Goal: Task Accomplishment & Management: Manage account settings

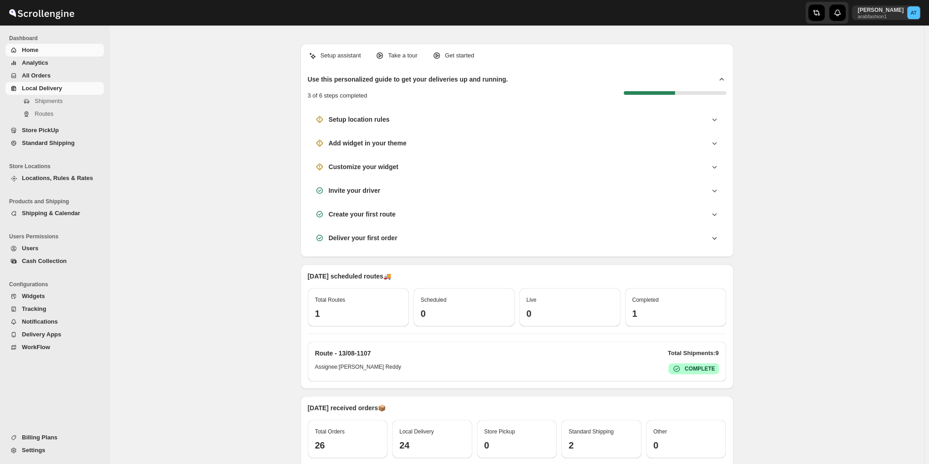
click at [33, 88] on span "Local Delivery" at bounding box center [42, 88] width 40 height 7
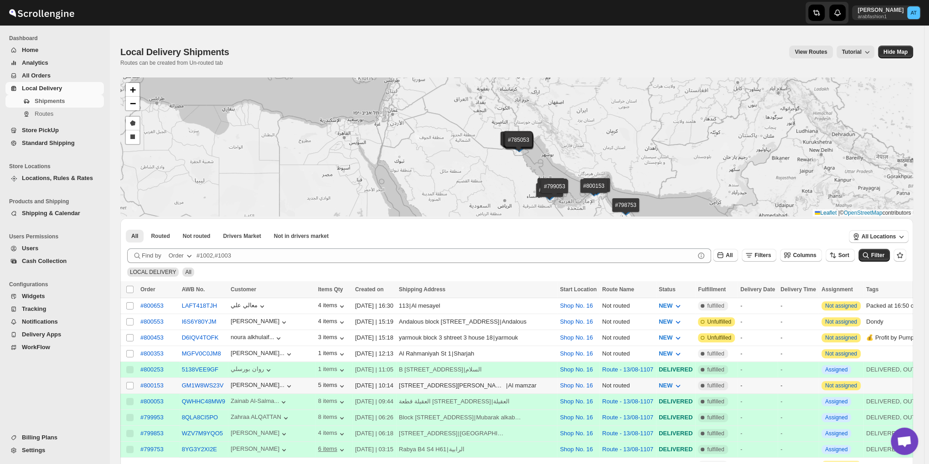
scroll to position [76, 0]
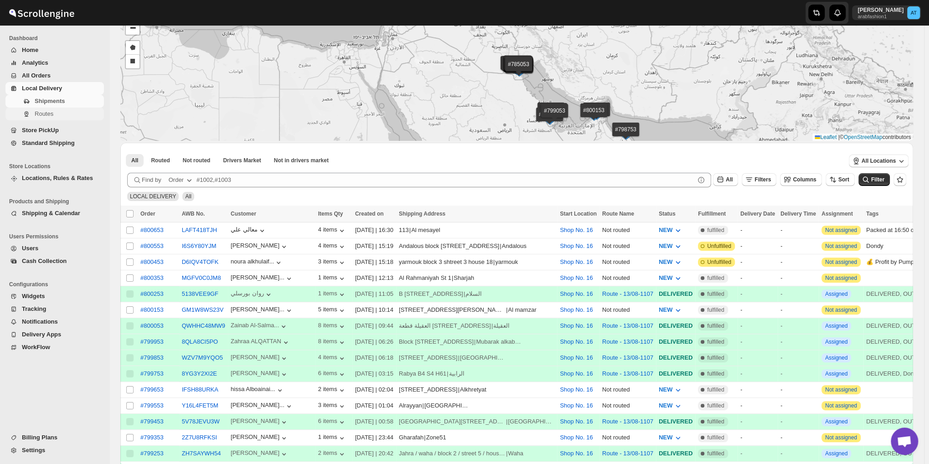
click at [39, 112] on span "Routes" at bounding box center [44, 113] width 19 height 7
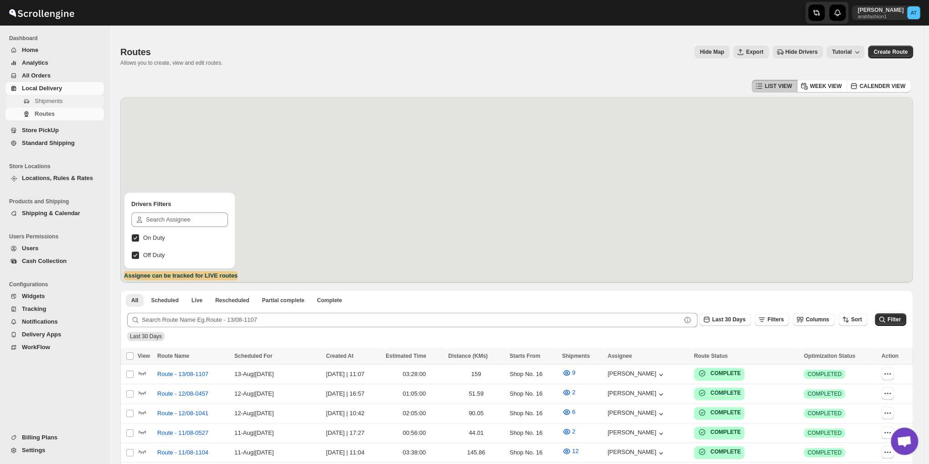
click at [46, 104] on span "Shipments" at bounding box center [49, 101] width 28 height 7
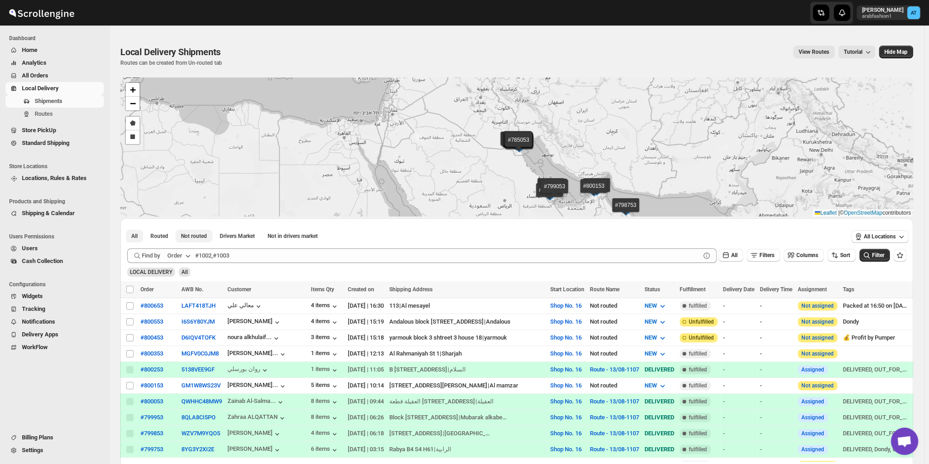
click at [194, 236] on span "Not routed" at bounding box center [194, 235] width 26 height 7
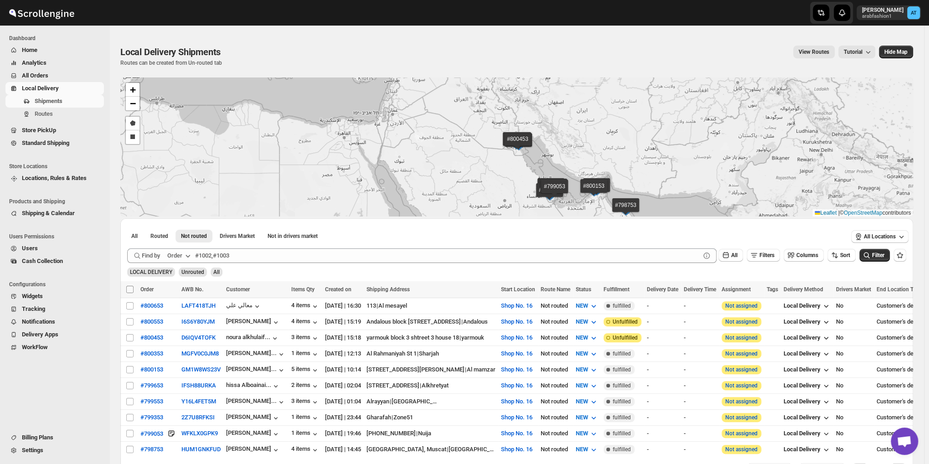
click at [130, 289] on input "Select all shipments" at bounding box center [129, 289] width 7 height 7
checkbox input "true"
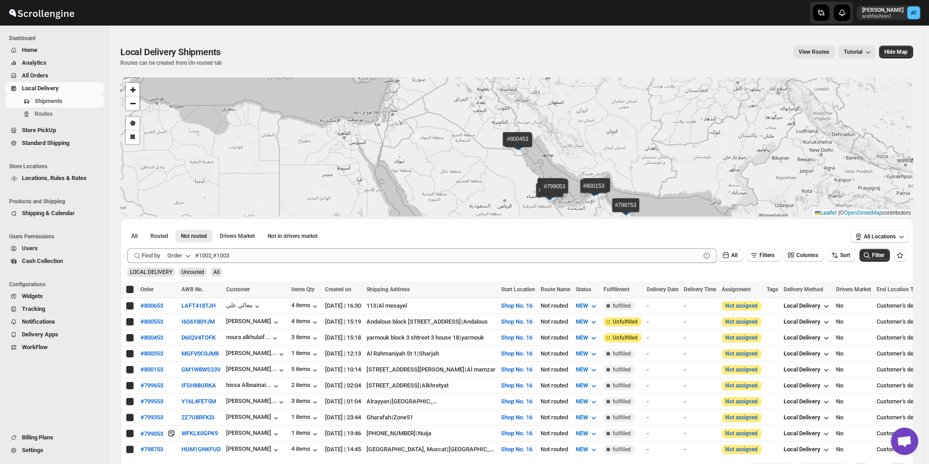
checkbox input "true"
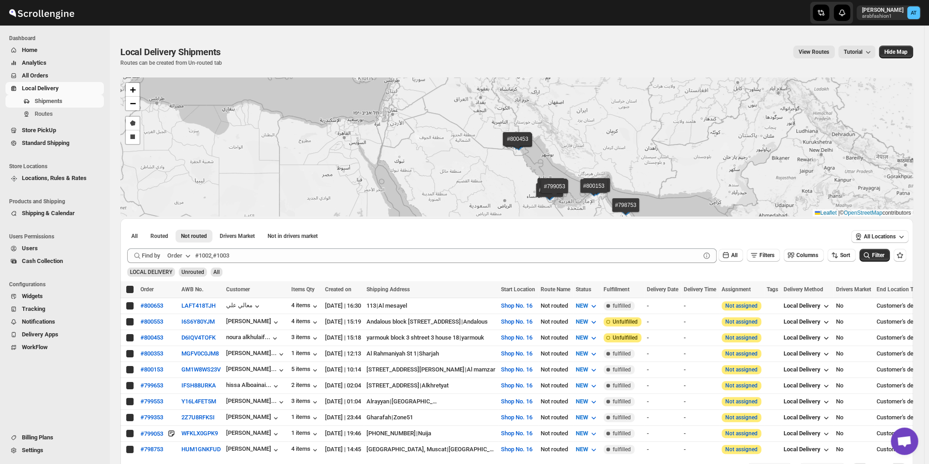
checkbox input "true"
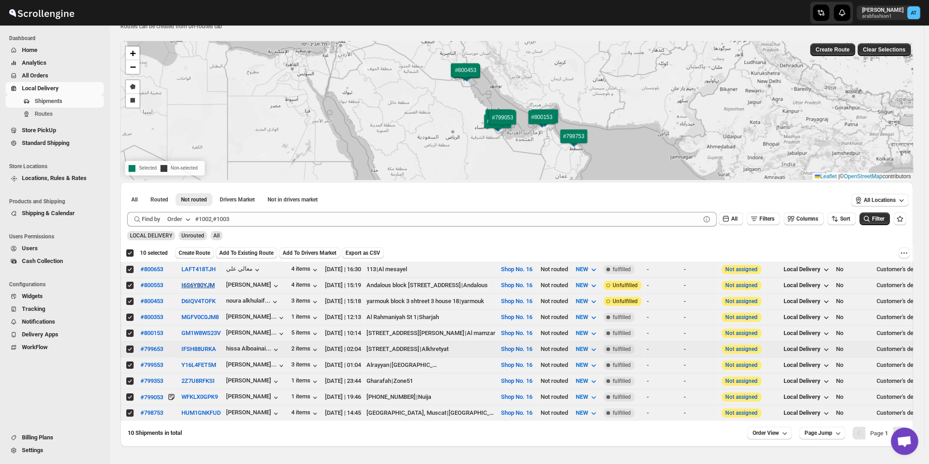
scroll to position [62, 0]
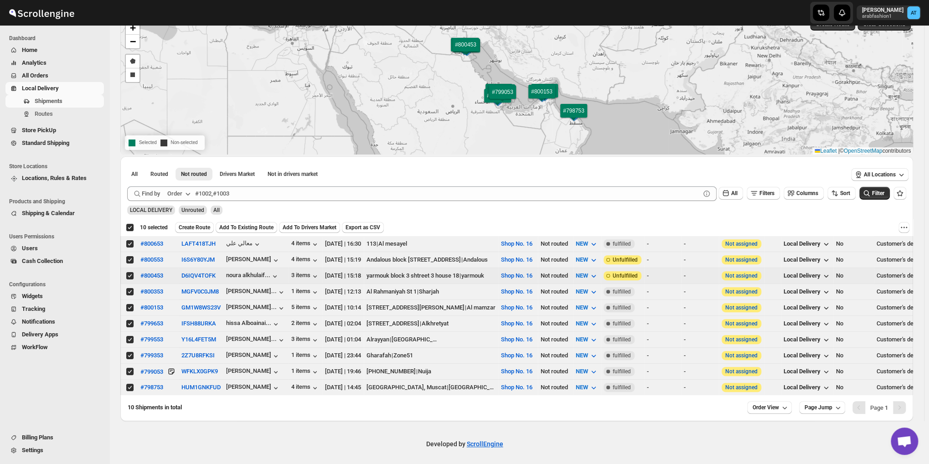
click at [131, 275] on input "Select shipment" at bounding box center [129, 275] width 7 height 7
checkbox input "false"
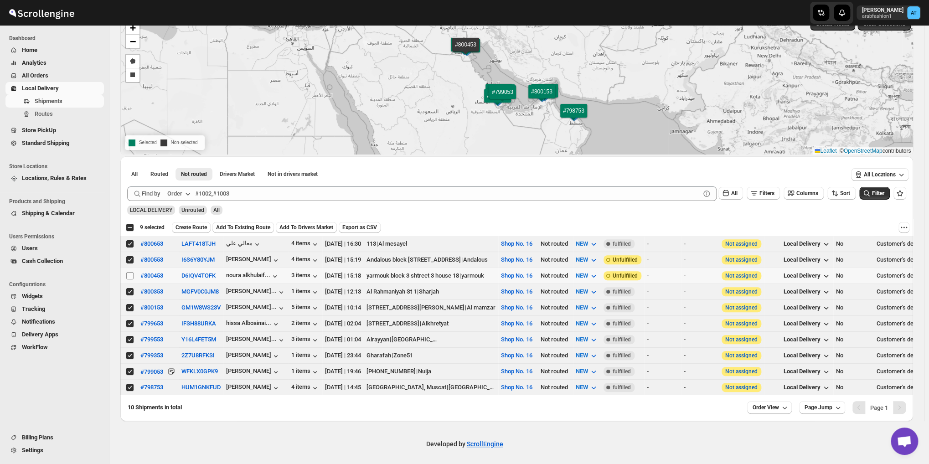
click at [128, 272] on input "Select shipment" at bounding box center [129, 275] width 7 height 7
checkbox input "true"
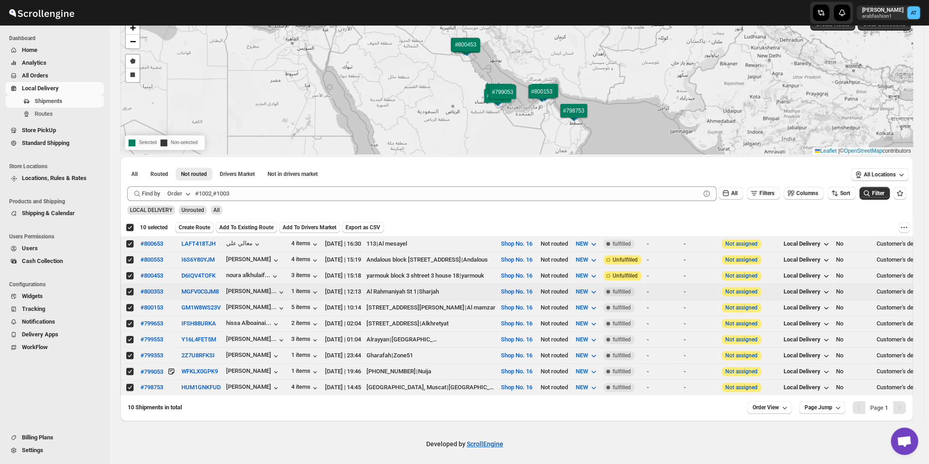
click at [131, 290] on input "Select shipment" at bounding box center [129, 291] width 7 height 7
checkbox input "false"
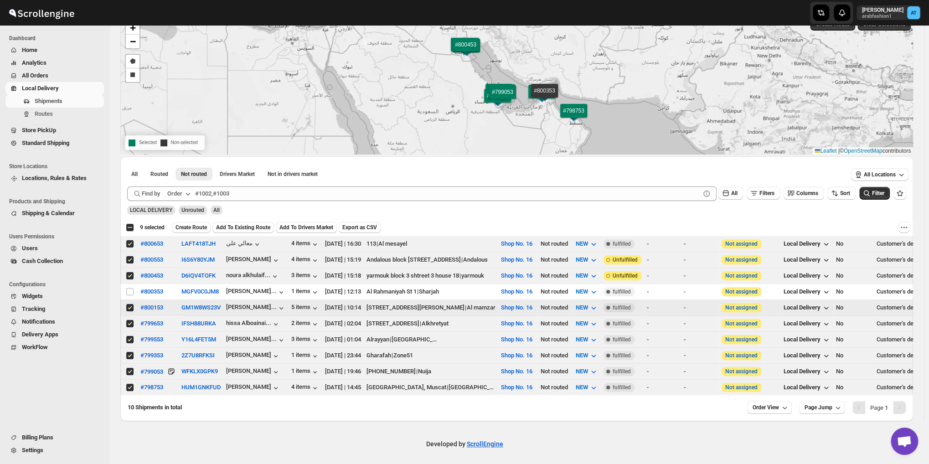
click at [130, 304] on input "Select shipment" at bounding box center [129, 307] width 7 height 7
checkbox input "false"
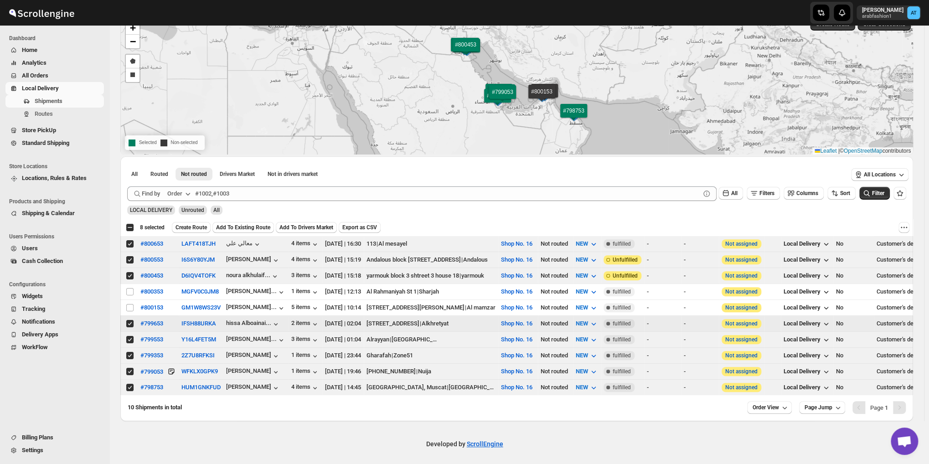
click at [129, 320] on input "Select shipment" at bounding box center [129, 323] width 7 height 7
checkbox input "false"
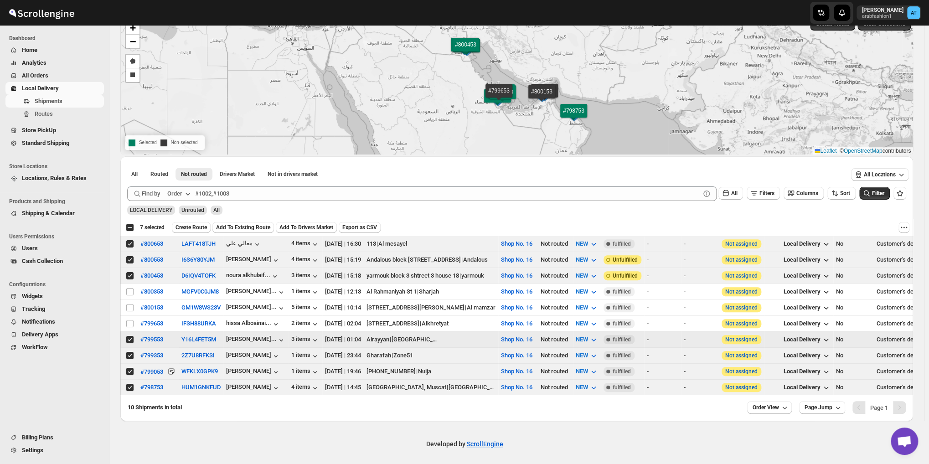
click at [129, 336] on input "Select shipment" at bounding box center [129, 339] width 7 height 7
checkbox input "false"
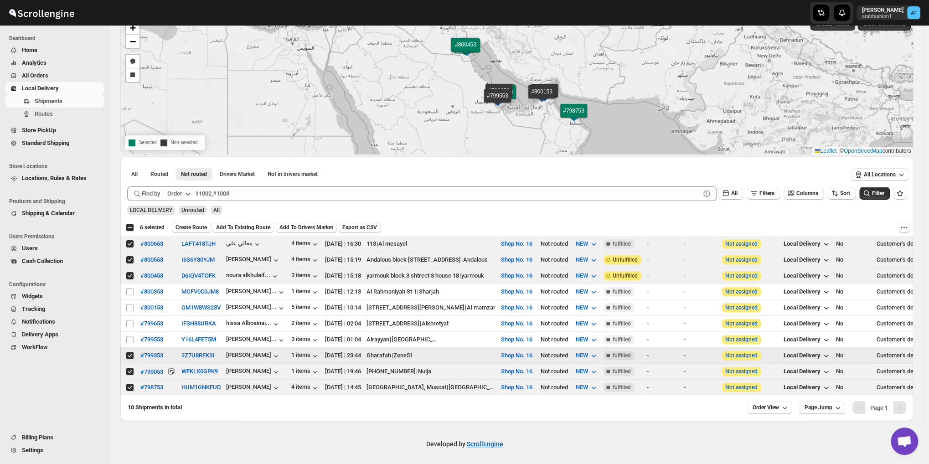
drag, startPoint x: 127, startPoint y: 350, endPoint x: 128, endPoint y: 357, distance: 6.9
click at [127, 352] on input "Select shipment" at bounding box center [129, 355] width 7 height 7
checkbox input "false"
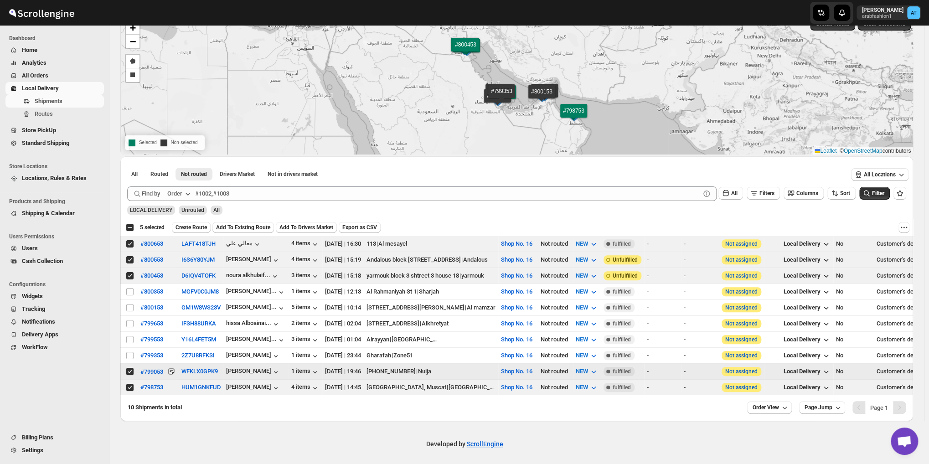
click at [128, 368] on input "Select shipment" at bounding box center [129, 371] width 7 height 7
checkbox input "false"
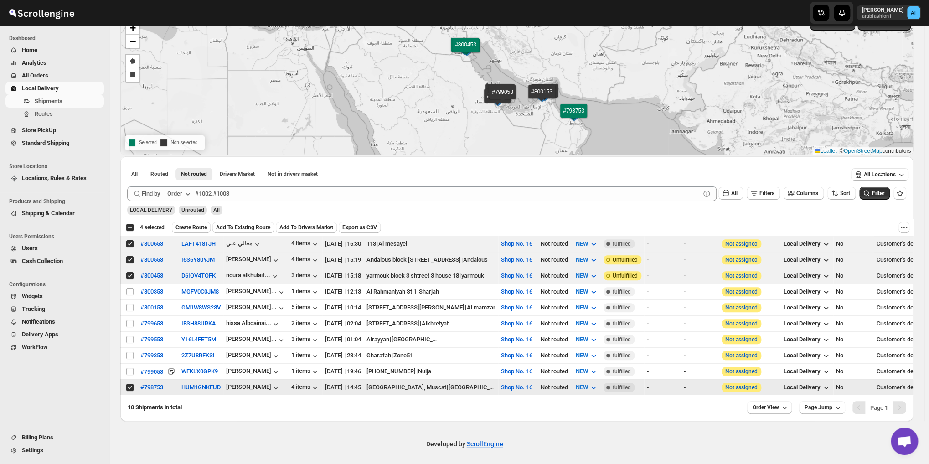
click at [133, 384] on input "Select shipment" at bounding box center [129, 387] width 7 height 7
checkbox input "false"
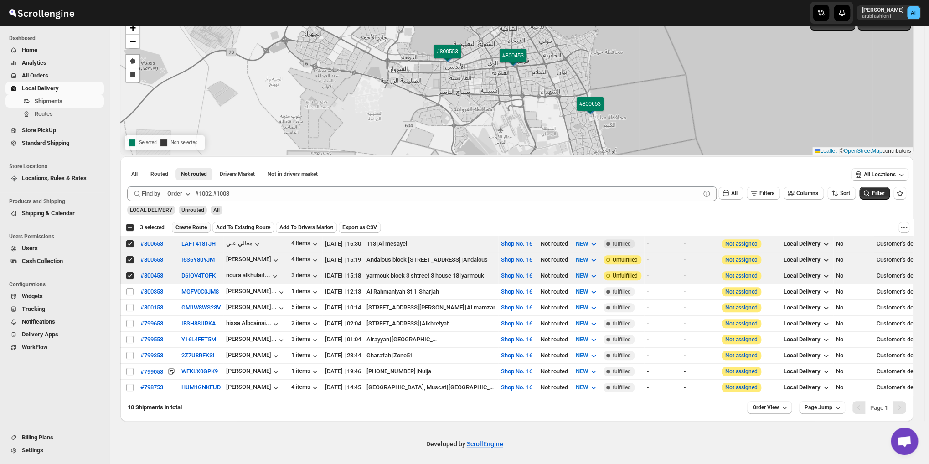
click at [193, 230] on span "Create Route" at bounding box center [190, 227] width 31 height 7
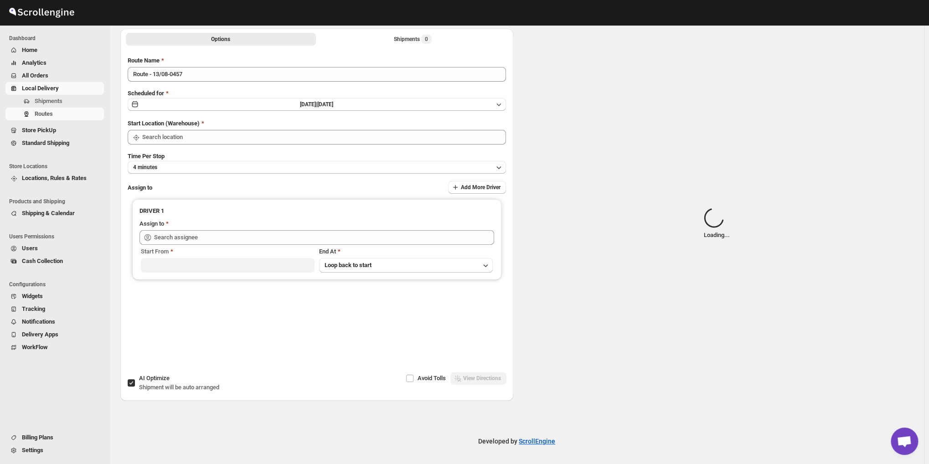
type input "Route - 13/08-0457"
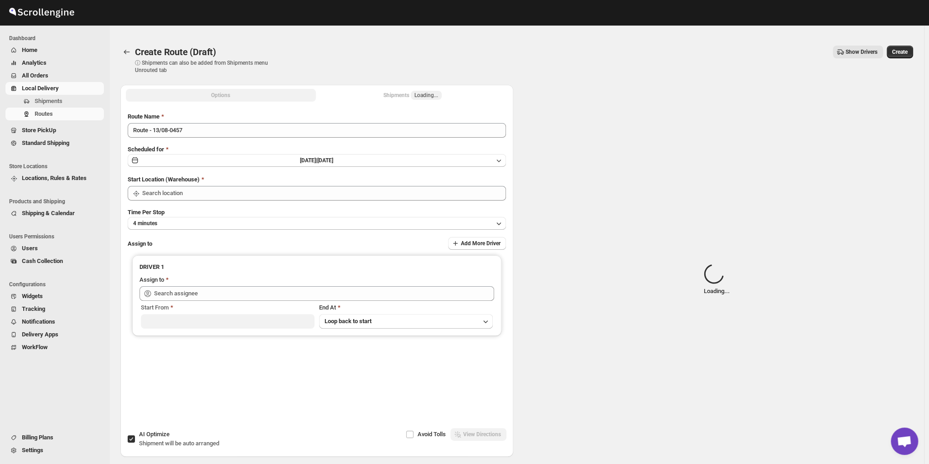
type input "Shop No. 16"
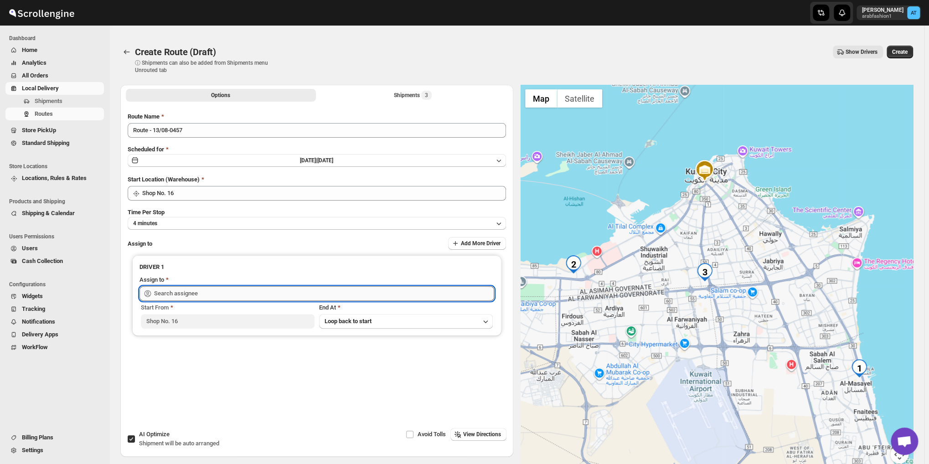
click at [182, 292] on input "text" at bounding box center [324, 293] width 340 height 15
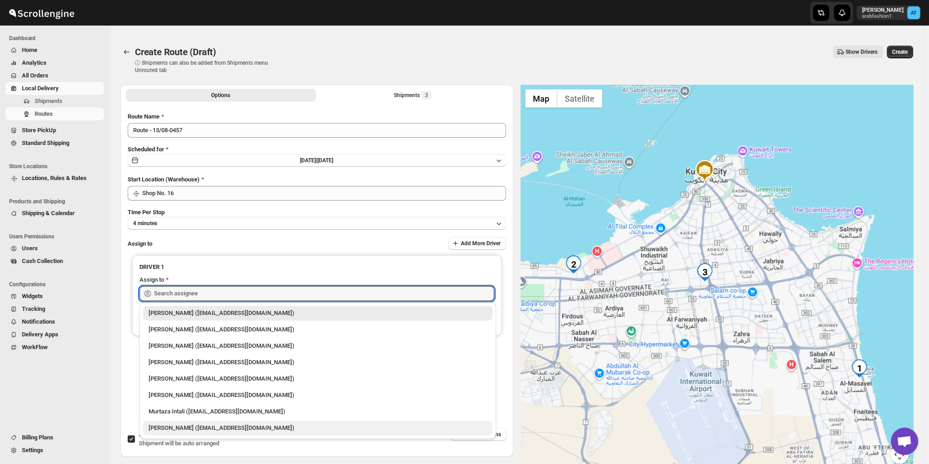
click at [179, 426] on div "[PERSON_NAME] ([EMAIL_ADDRESS][DOMAIN_NAME])" at bounding box center [318, 427] width 338 height 9
type input "[PERSON_NAME] ([EMAIL_ADDRESS][DOMAIN_NAME])"
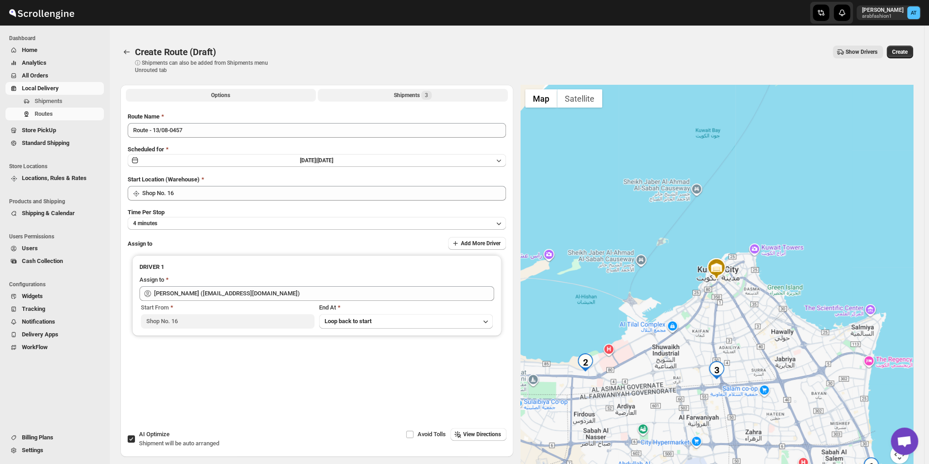
click at [377, 92] on button "Shipments 3" at bounding box center [413, 95] width 190 height 13
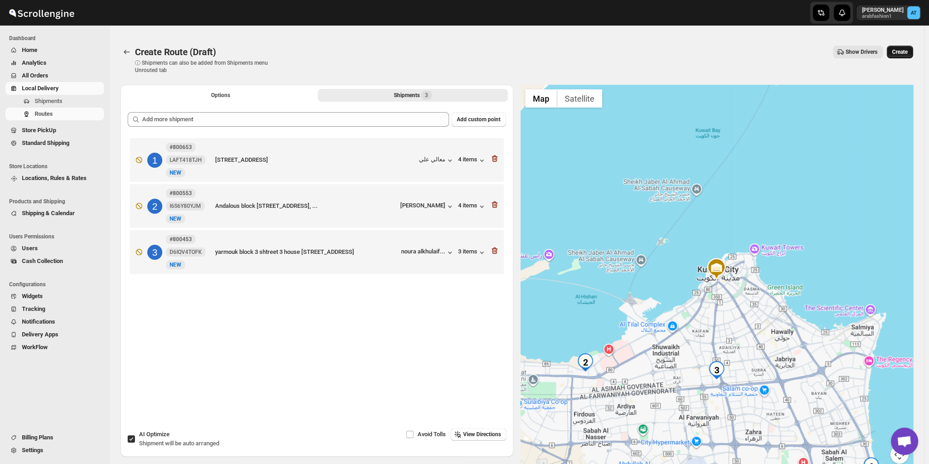
click at [896, 52] on span "Create" at bounding box center [899, 51] width 15 height 7
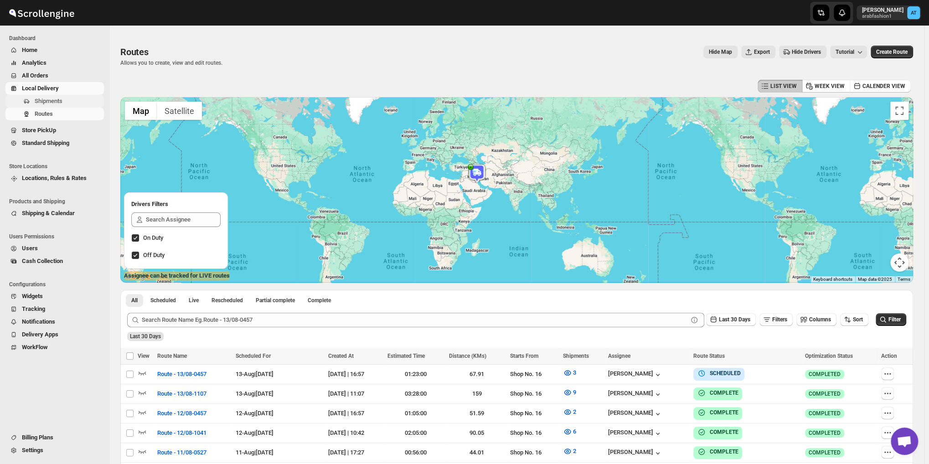
click at [36, 105] on span "Shipments" at bounding box center [68, 101] width 67 height 9
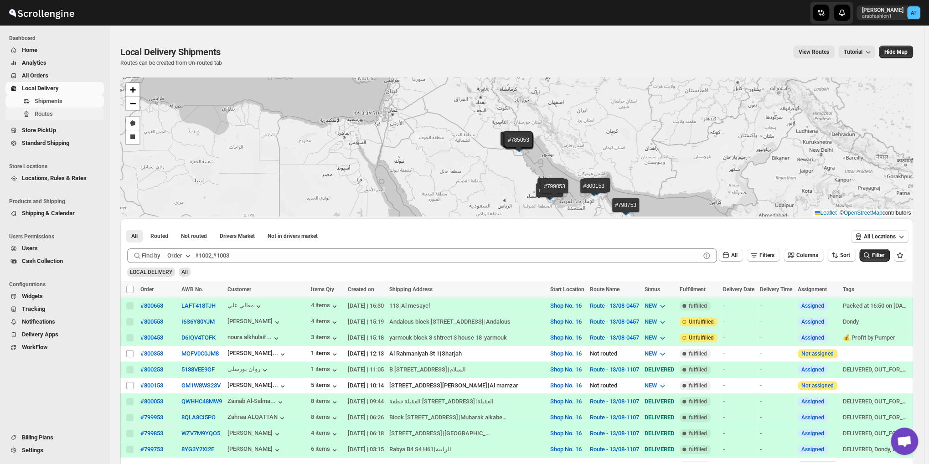
click at [51, 116] on span "Routes" at bounding box center [44, 113] width 18 height 7
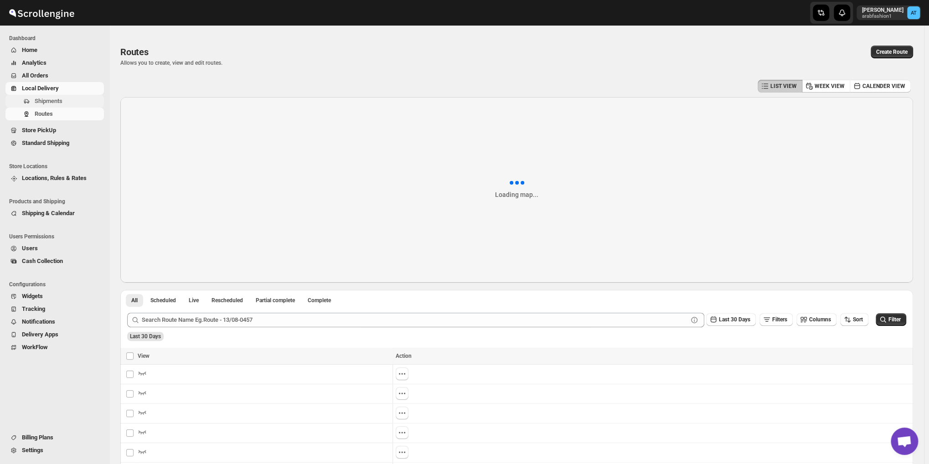
click at [79, 100] on span "Shipments" at bounding box center [68, 101] width 67 height 9
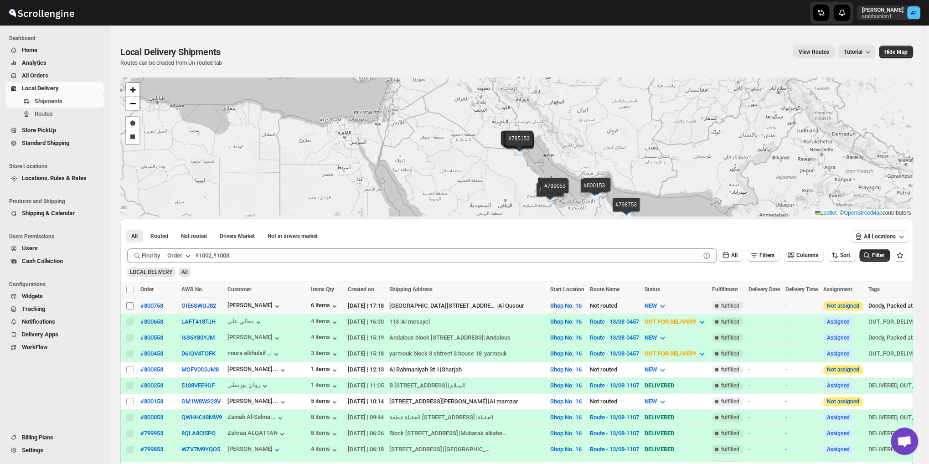
click at [131, 305] on input "Select shipment" at bounding box center [129, 305] width 7 height 7
checkbox input "true"
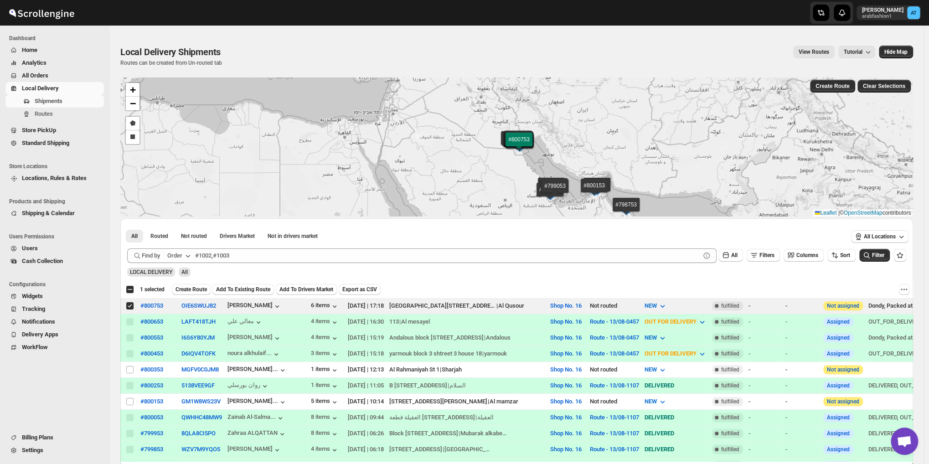
click at [219, 284] on button "Add To Existing Route" at bounding box center [243, 289] width 62 height 11
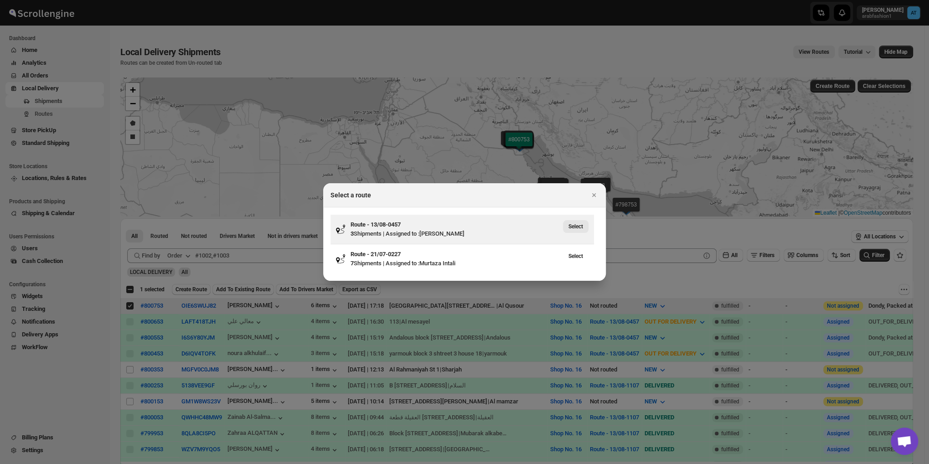
click at [573, 226] on span "Select" at bounding box center [575, 226] width 15 height 7
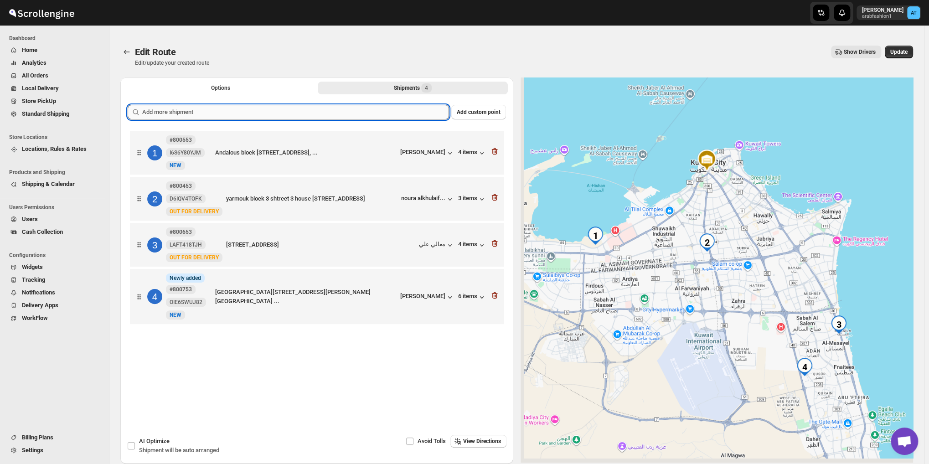
click at [205, 110] on input "text" at bounding box center [295, 112] width 307 height 15
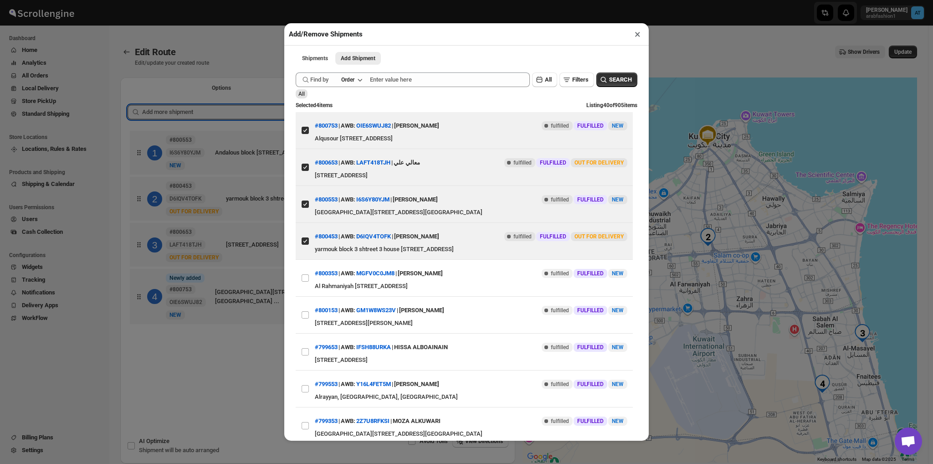
click at [637, 38] on button "×" at bounding box center [637, 34] width 13 height 13
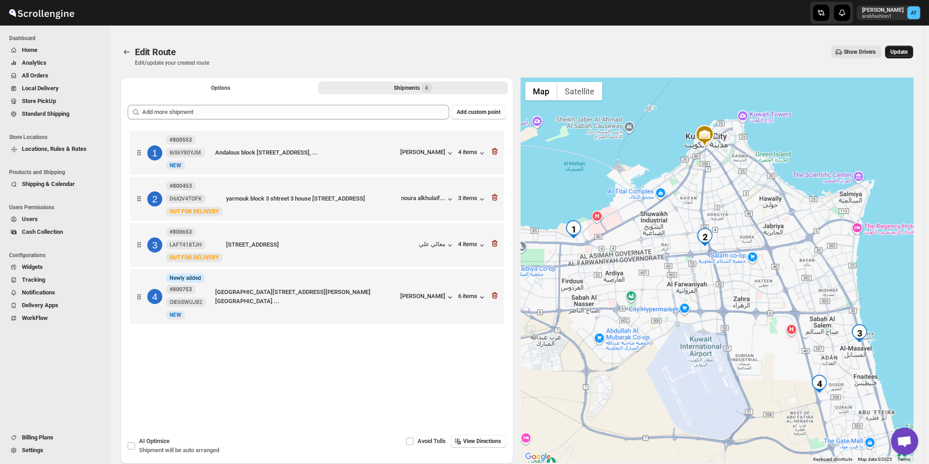
click at [913, 46] on button "Update" at bounding box center [898, 52] width 28 height 13
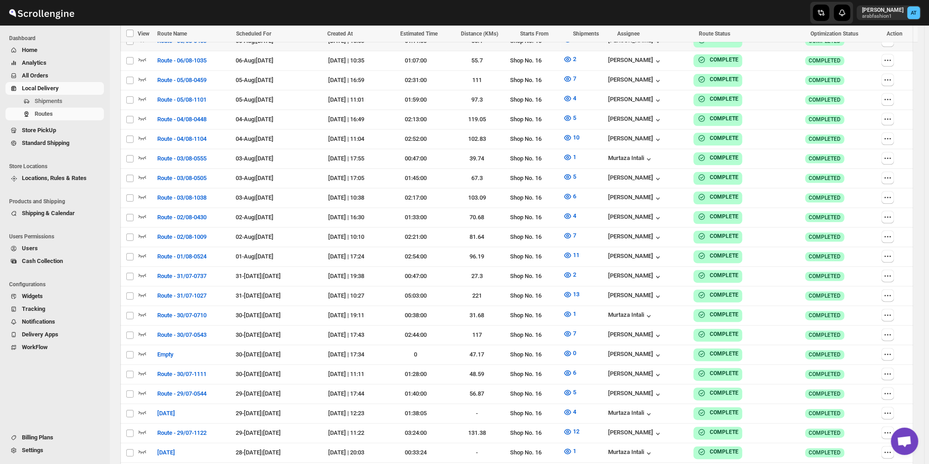
scroll to position [228, 0]
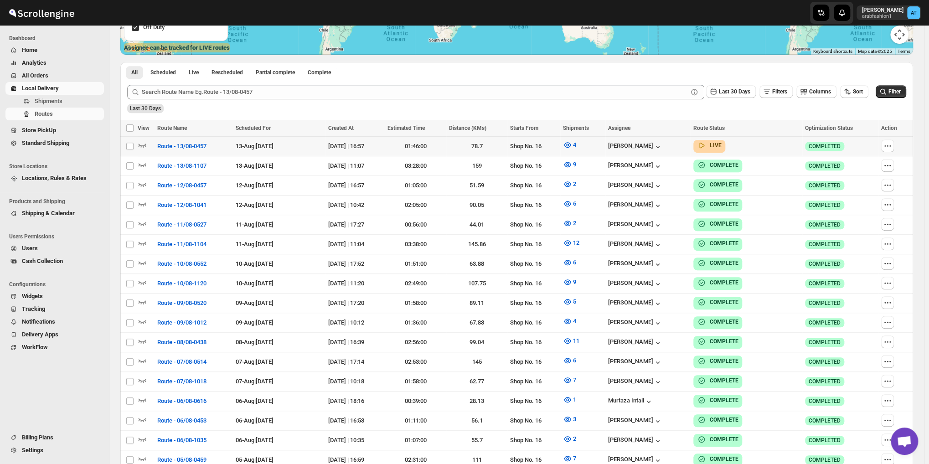
click at [653, 151] on td "[PERSON_NAME]" at bounding box center [647, 147] width 85 height 20
checkbox input "true"
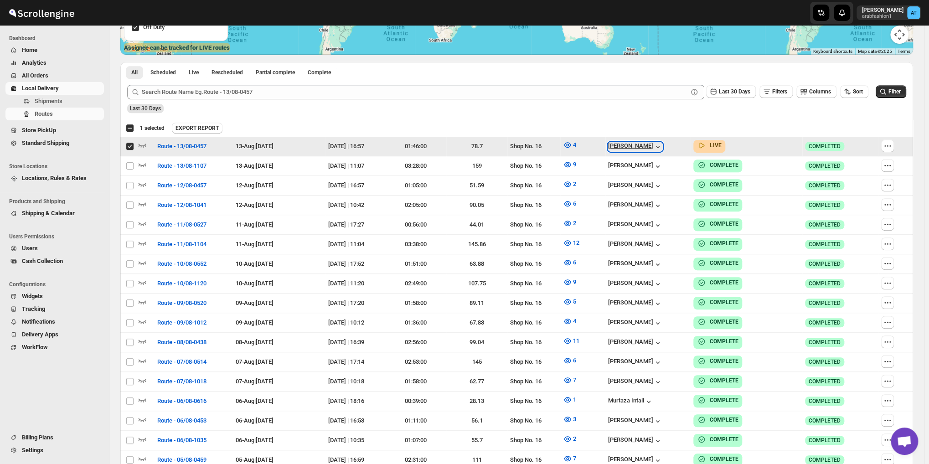
click at [654, 149] on div "[PERSON_NAME]" at bounding box center [635, 146] width 54 height 9
click at [638, 173] on span "[PERSON_NAME]" at bounding box center [637, 170] width 62 height 9
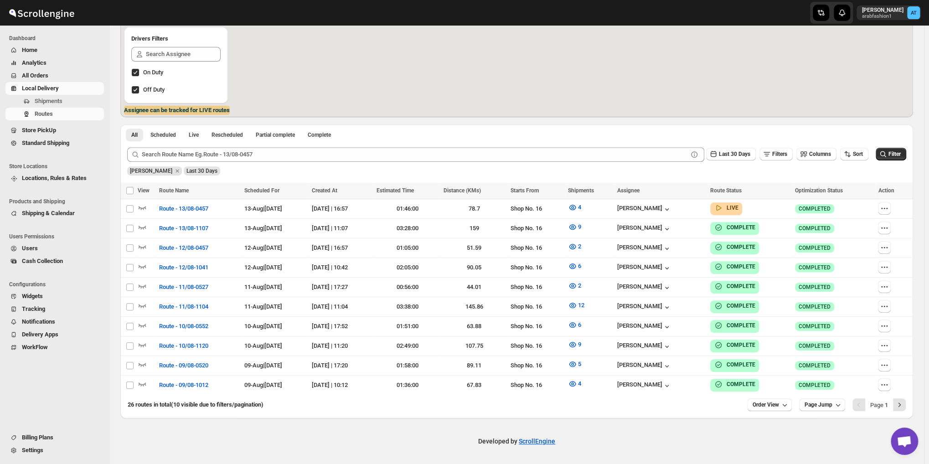
scroll to position [159, 0]
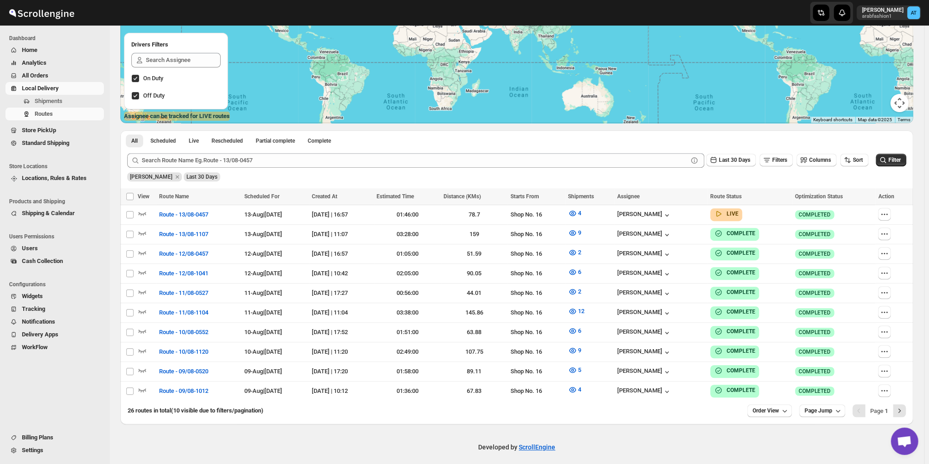
click at [128, 201] on th "Select all Routes" at bounding box center [128, 196] width 17 height 17
click at [759, 407] on span "Order View" at bounding box center [765, 410] width 26 height 7
click at [760, 348] on button "25 orders" at bounding box center [773, 341] width 51 height 15
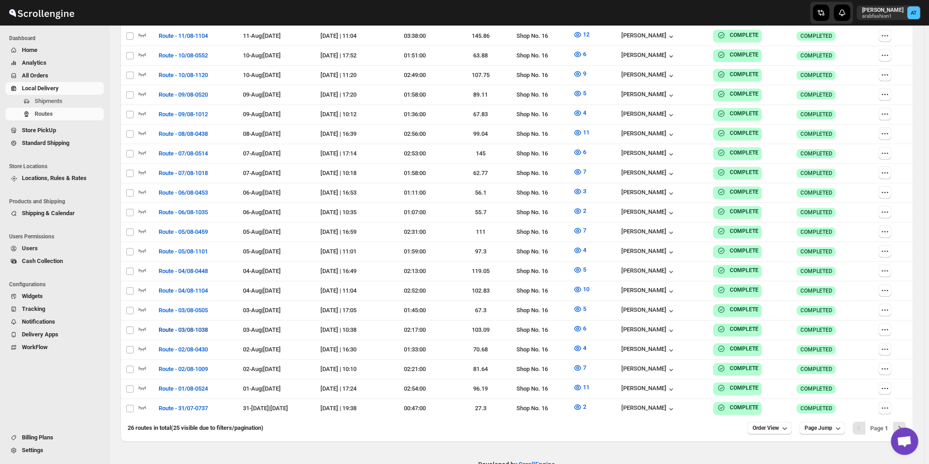
scroll to position [0, 0]
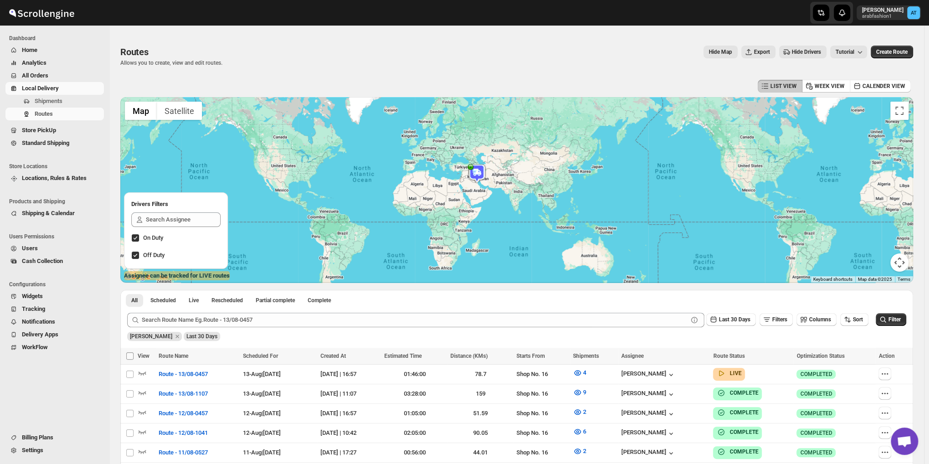
click at [131, 360] on span at bounding box center [130, 356] width 8 height 8
click at [131, 360] on input "Select all Routes" at bounding box center [129, 355] width 7 height 7
checkbox input "true"
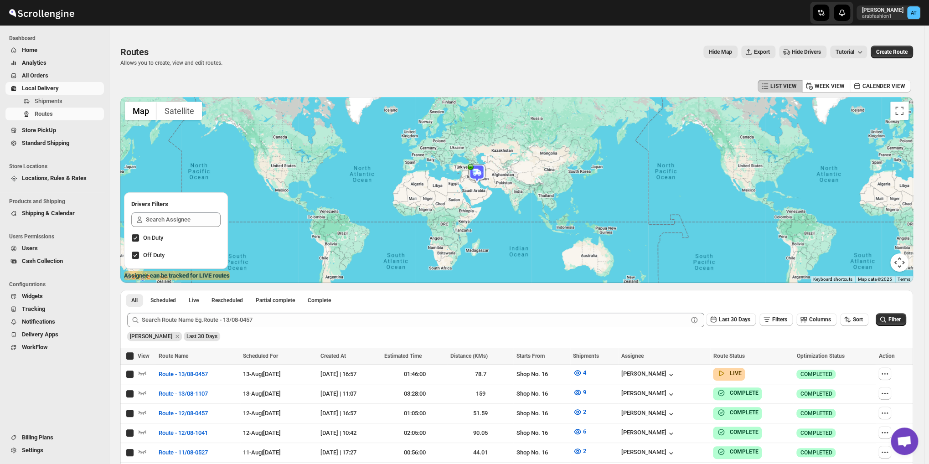
checkbox input "true"
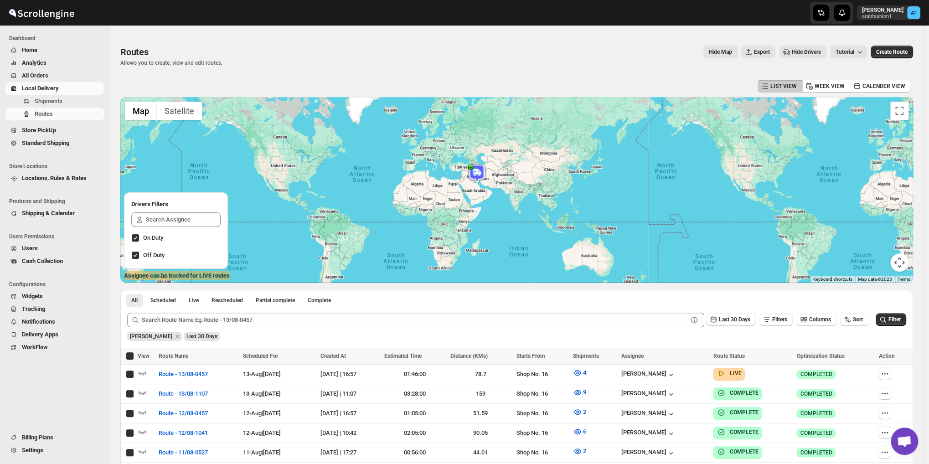
checkbox input "true"
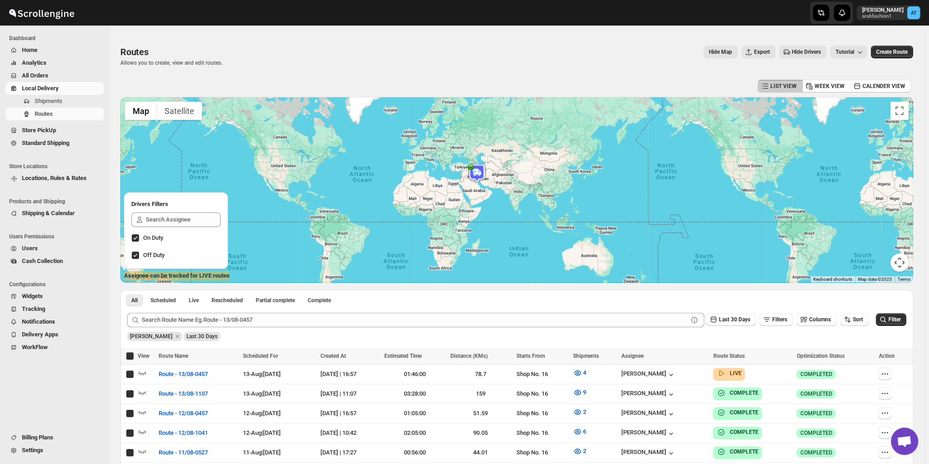
checkbox input "true"
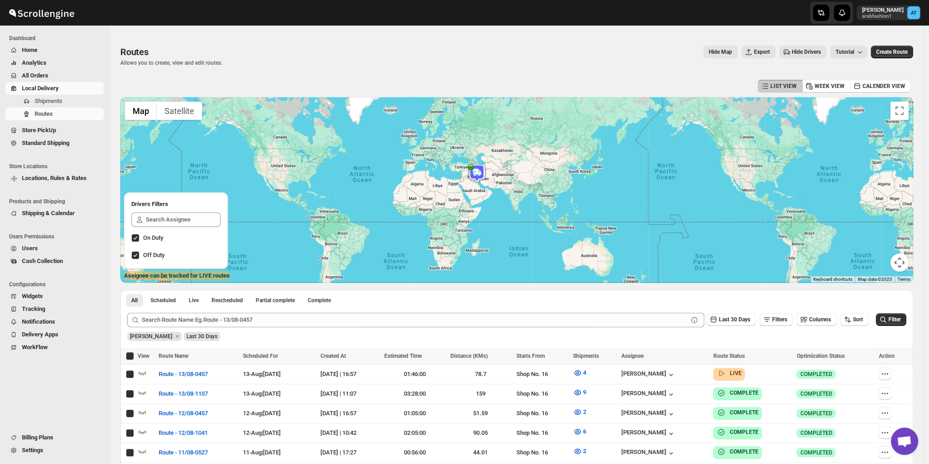
checkbox input "true"
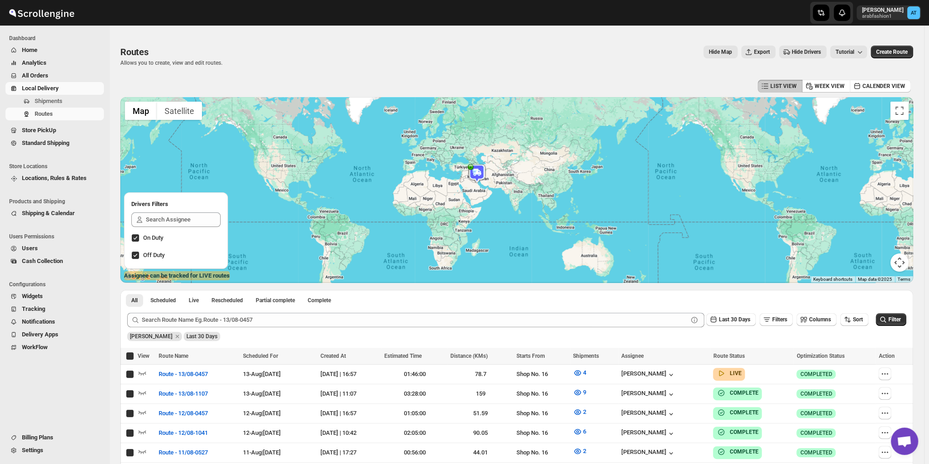
checkbox input "true"
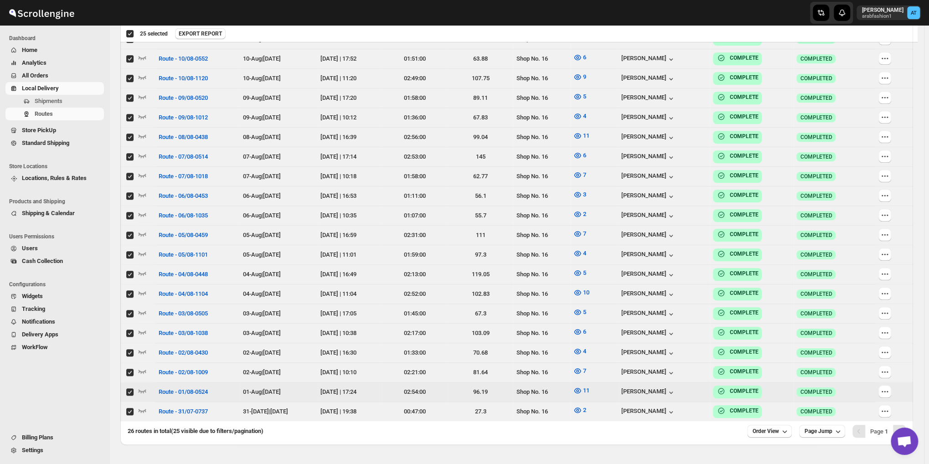
scroll to position [444, 0]
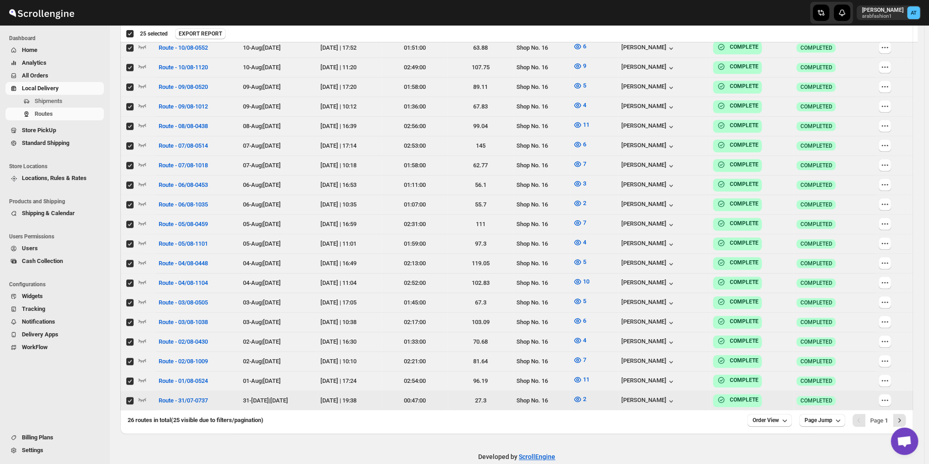
click at [128, 397] on input "Select route" at bounding box center [129, 400] width 7 height 7
checkbox input "false"
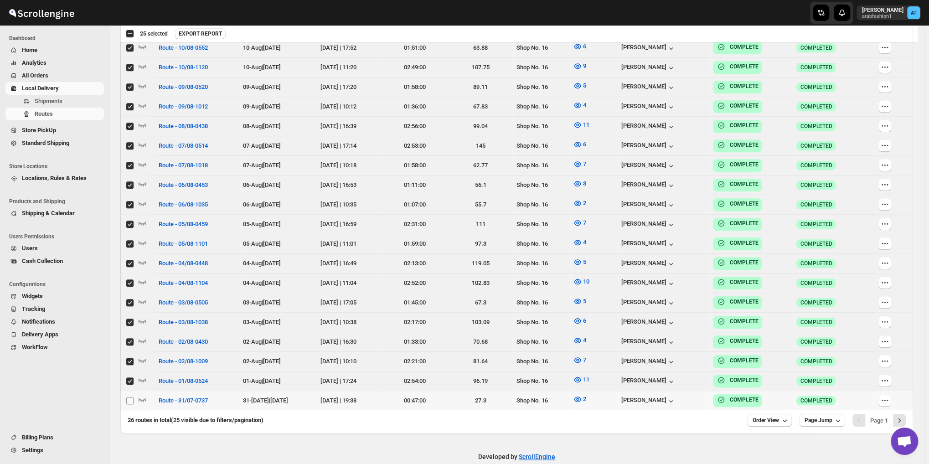
checkbox input "false"
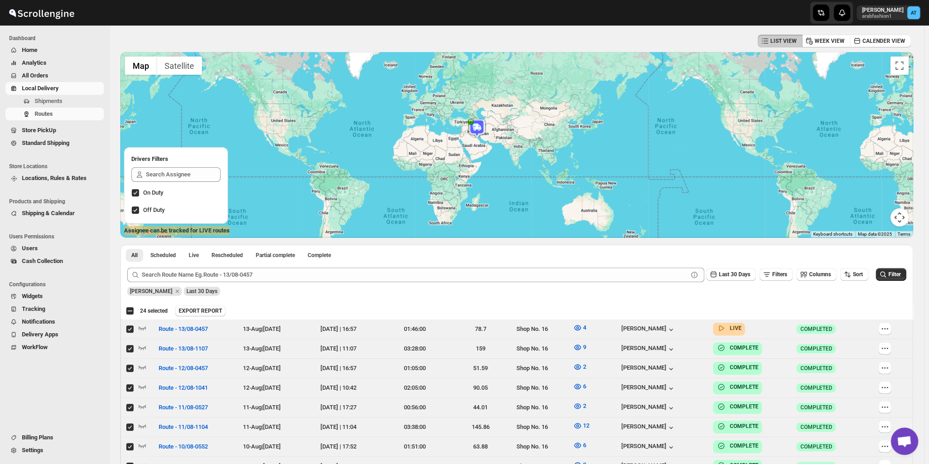
scroll to position [0, 0]
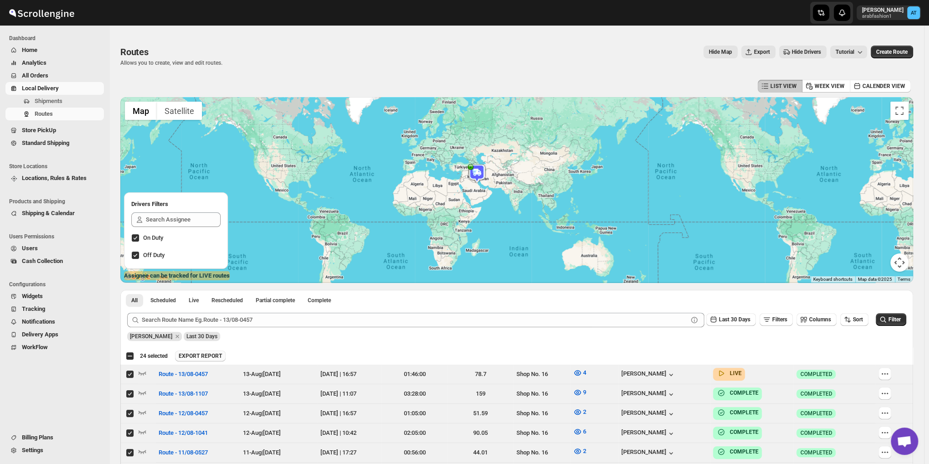
click at [198, 356] on span "EXPORT REPORT" at bounding box center [200, 355] width 43 height 7
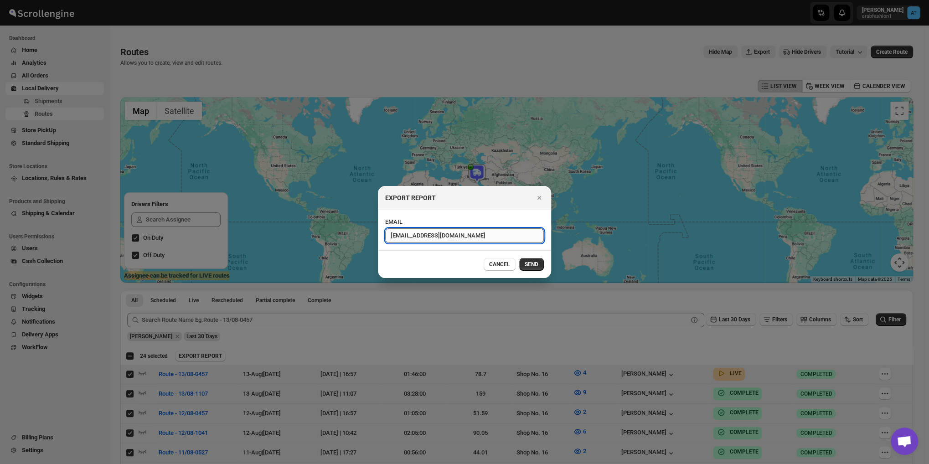
click at [410, 240] on input "[EMAIL_ADDRESS][DOMAIN_NAME]" at bounding box center [464, 235] width 159 height 15
type input "[EMAIL_ADDRESS][DOMAIN_NAME]"
click at [532, 259] on button "SEND" at bounding box center [531, 264] width 25 height 13
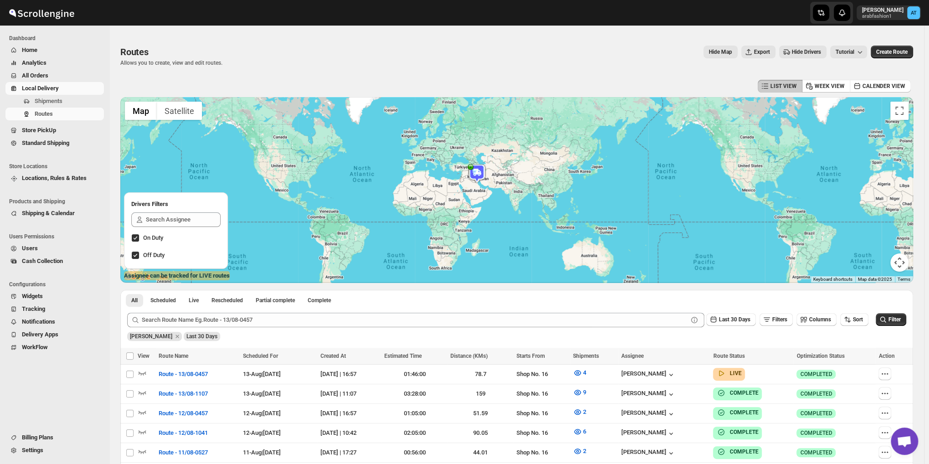
checkbox input "false"
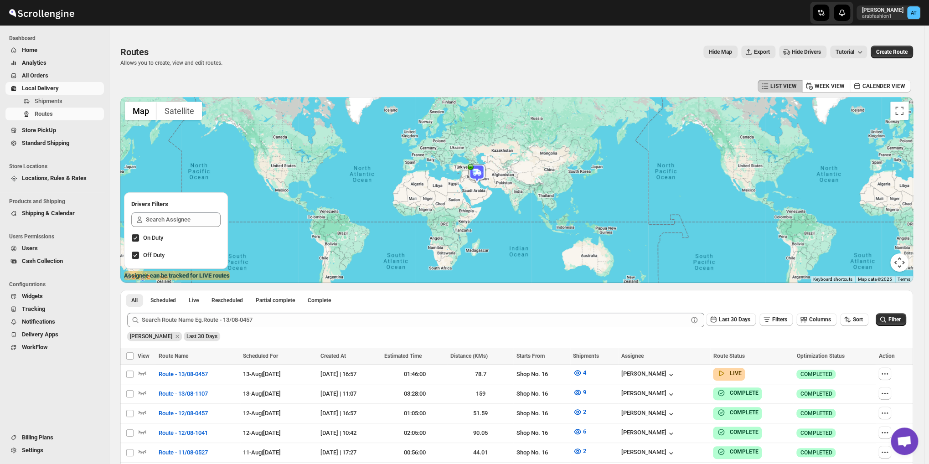
checkbox input "false"
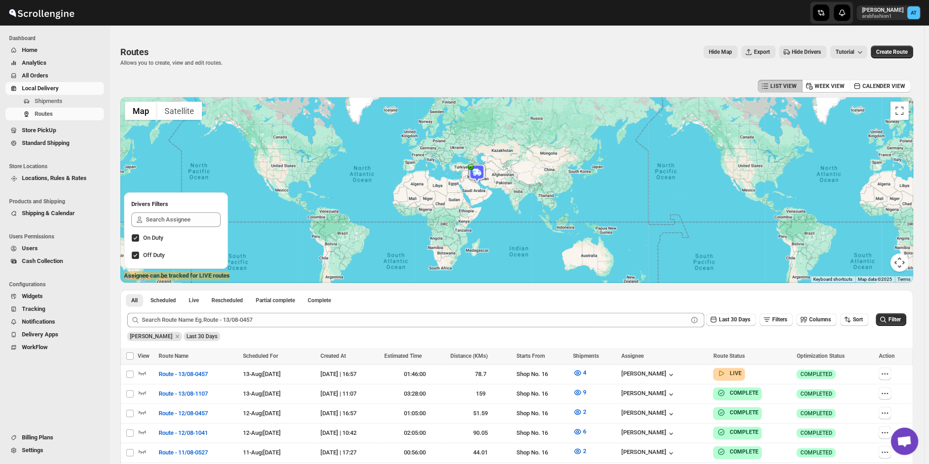
checkbox input "false"
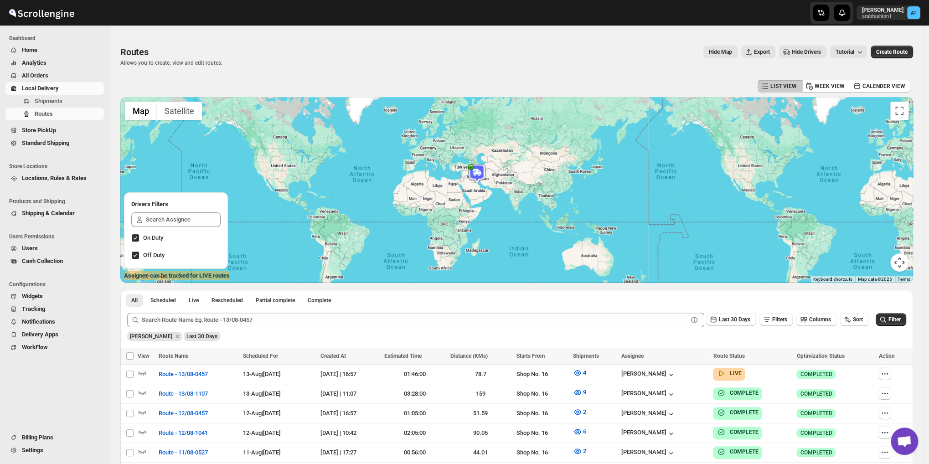
checkbox input "false"
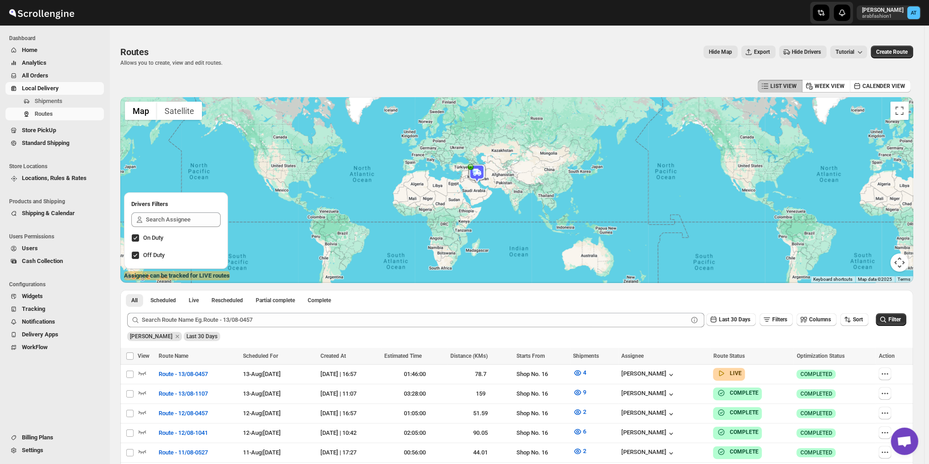
checkbox input "false"
